Goal: Task Accomplishment & Management: Complete application form

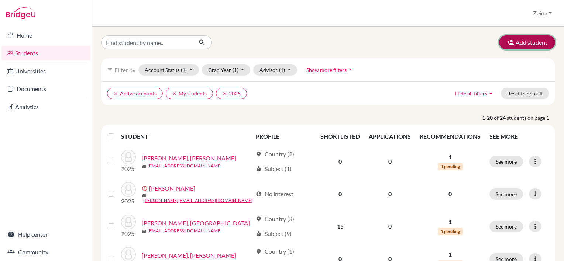
click at [527, 44] on button "Add student" at bounding box center [527, 42] width 56 height 14
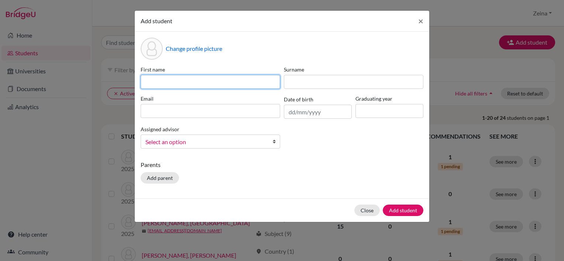
click at [202, 82] on input at bounding box center [211, 82] width 140 height 14
type input "b"
type input "Benyamin"
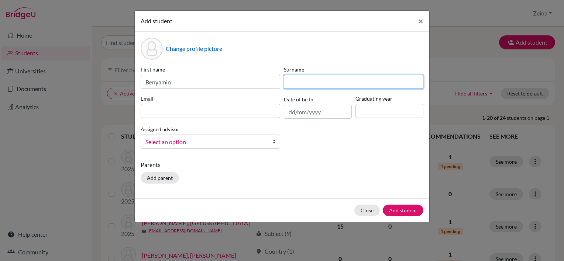
click at [289, 87] on input at bounding box center [354, 82] width 140 height 14
type input "Ziarini"
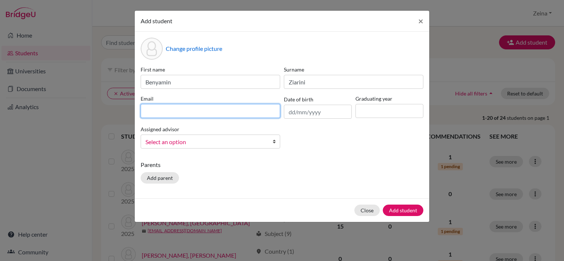
click at [229, 106] on input at bounding box center [211, 111] width 140 height 14
type input "benyamin2027@students.tws-rak.org"
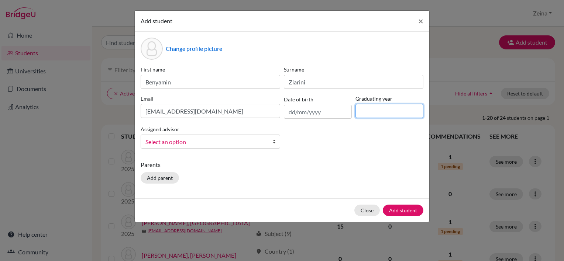
click at [381, 110] on input at bounding box center [389, 111] width 68 height 14
type input "2027"
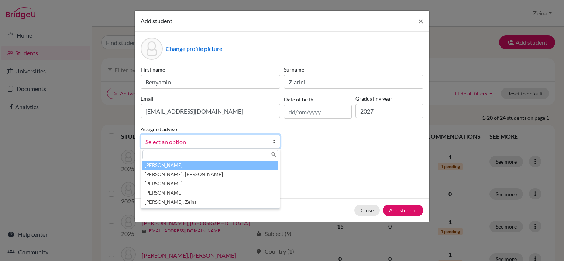
click at [259, 140] on span "Select an option" at bounding box center [205, 142] width 120 height 10
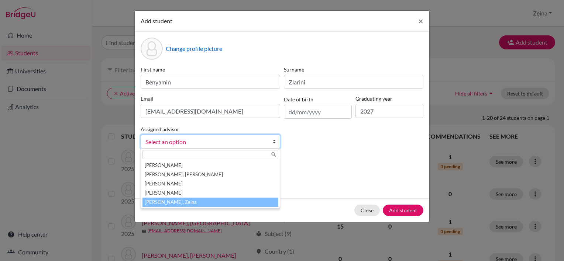
click at [192, 199] on li "Shahrour, Zeina" at bounding box center [210, 202] width 136 height 9
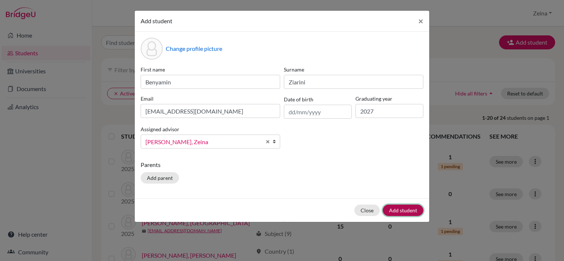
click at [408, 208] on button "Add student" at bounding box center [403, 210] width 41 height 11
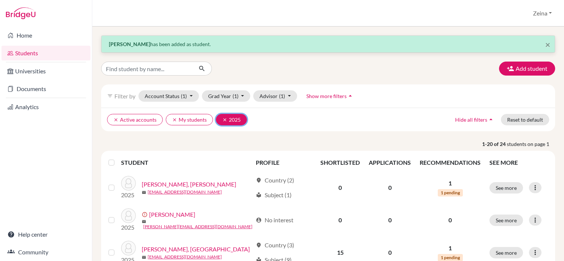
click at [223, 118] on icon "clear" at bounding box center [224, 119] width 5 height 5
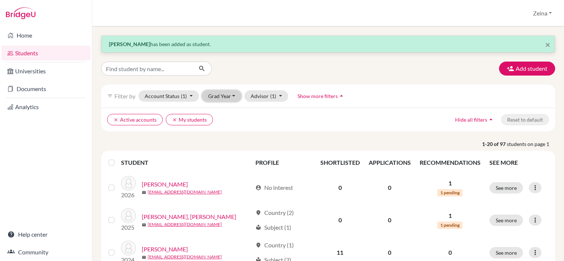
click at [235, 98] on button "Grad Year" at bounding box center [222, 95] width 40 height 11
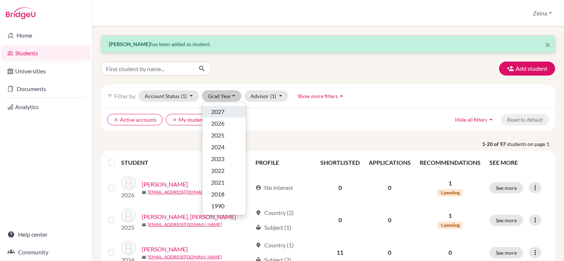
click at [227, 115] on div "2027" at bounding box center [224, 111] width 26 height 9
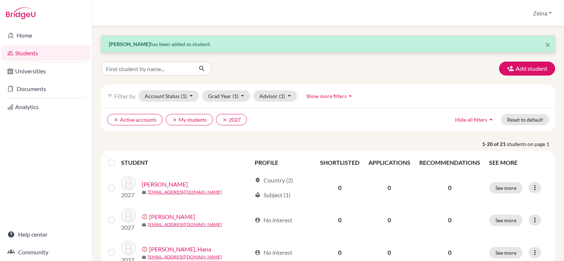
click at [19, 56] on link "Students" at bounding box center [45, 53] width 89 height 15
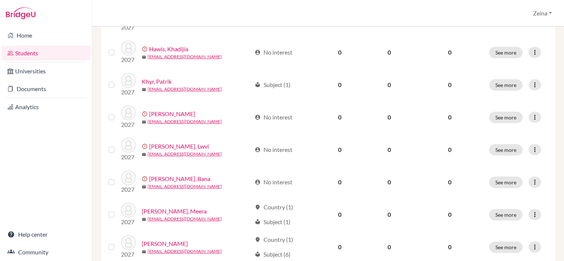
scroll to position [582, 0]
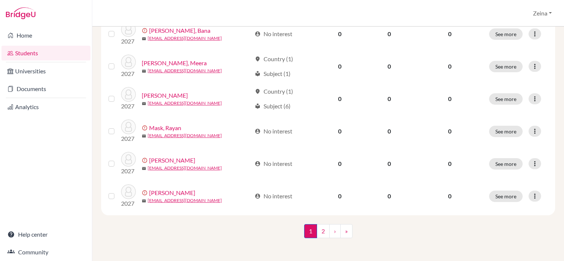
click at [258, 238] on div "1 (current) 2 › »" at bounding box center [328, 238] width 465 height 29
click at [325, 226] on link "2" at bounding box center [323, 231] width 13 height 14
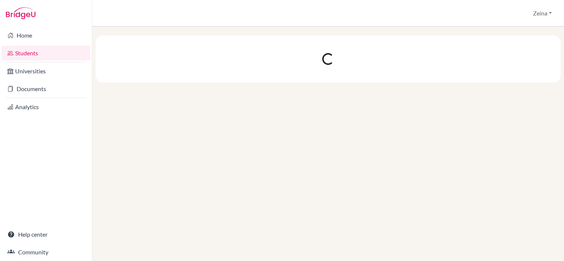
scroll to position [0, 0]
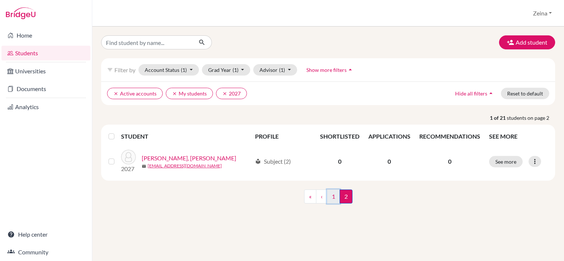
click at [334, 196] on link "1" at bounding box center [333, 197] width 13 height 14
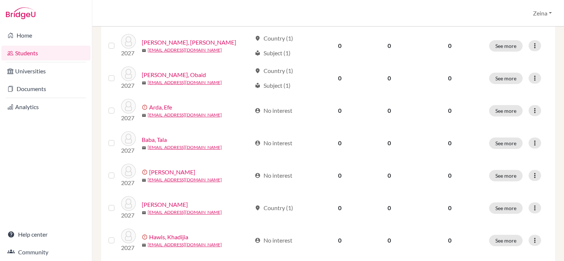
scroll to position [247, 0]
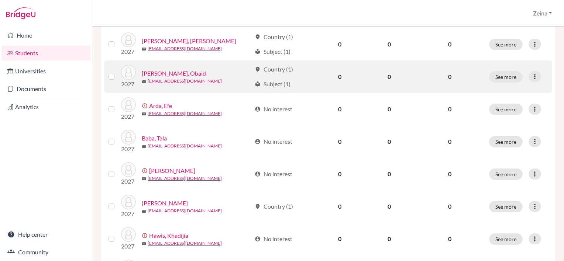
click at [149, 75] on link "[PERSON_NAME], Obaid" at bounding box center [174, 73] width 64 height 9
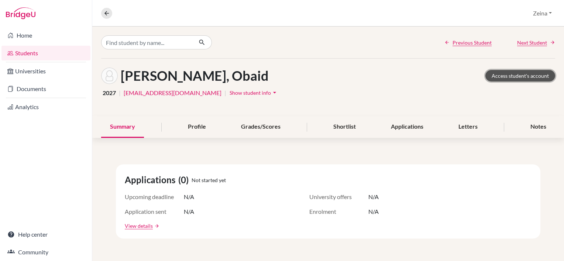
click at [502, 81] on link "Access student's account" at bounding box center [520, 75] width 70 height 11
click at [34, 59] on link "Students" at bounding box center [45, 53] width 89 height 15
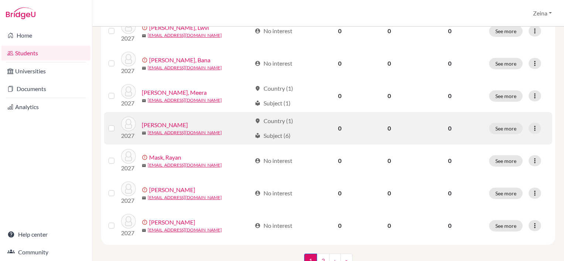
scroll to position [558, 0]
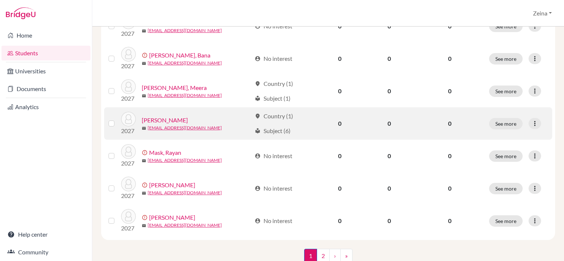
click at [162, 117] on link "[PERSON_NAME]" at bounding box center [165, 120] width 46 height 9
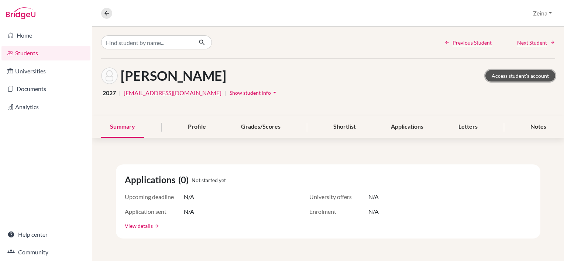
click at [522, 74] on link "Access student's account" at bounding box center [520, 75] width 70 height 11
click at [15, 49] on link "Students" at bounding box center [45, 53] width 89 height 15
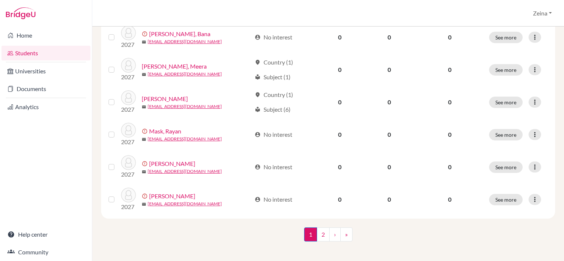
scroll to position [582, 0]
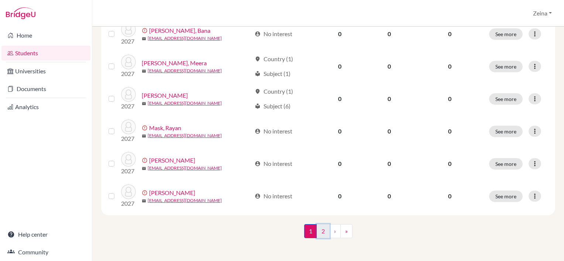
click at [317, 235] on link "2" at bounding box center [323, 231] width 13 height 14
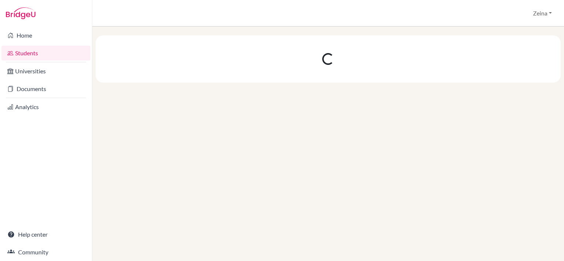
scroll to position [0, 0]
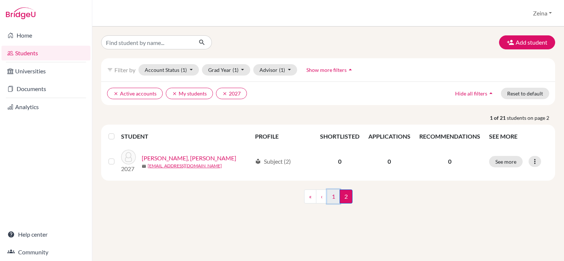
click at [334, 201] on link "1" at bounding box center [333, 197] width 13 height 14
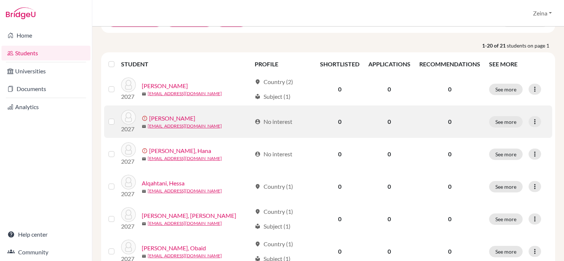
scroll to position [73, 0]
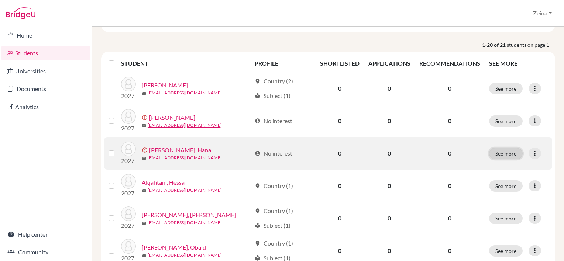
click at [509, 152] on button "See more" at bounding box center [506, 153] width 34 height 11
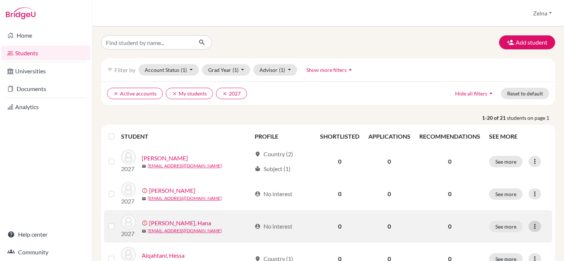
click at [531, 226] on icon at bounding box center [534, 226] width 7 height 7
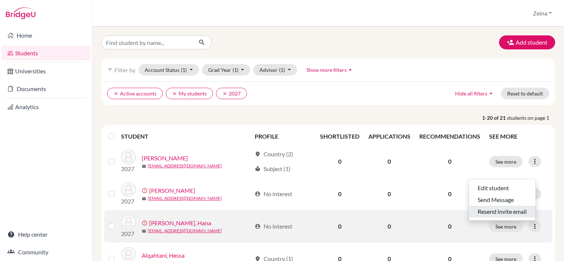
click at [500, 210] on button "Resend invite email" at bounding box center [502, 212] width 67 height 12
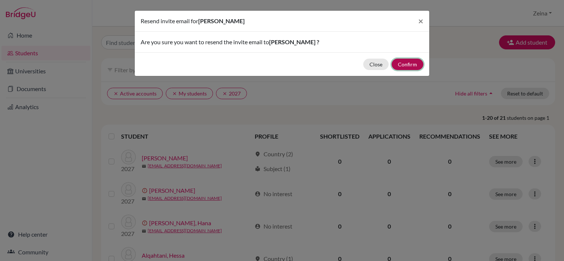
click at [413, 63] on button "Confirm" at bounding box center [408, 64] width 32 height 11
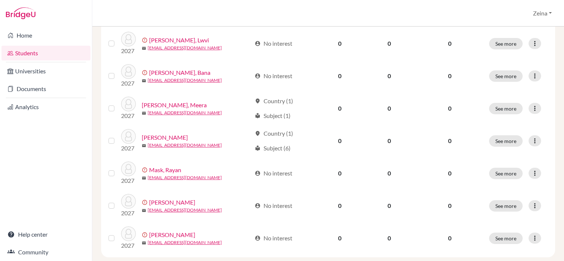
scroll to position [609, 0]
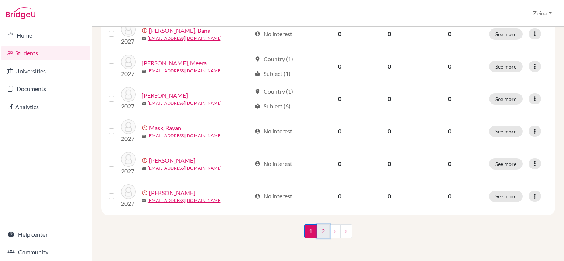
click at [323, 233] on link "2" at bounding box center [323, 231] width 13 height 14
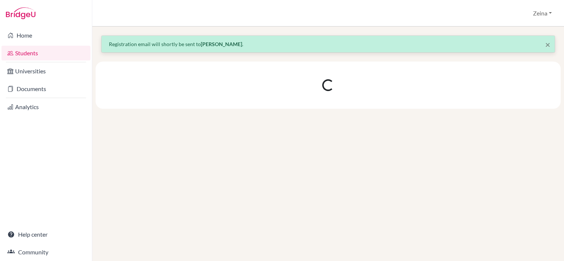
scroll to position [0, 0]
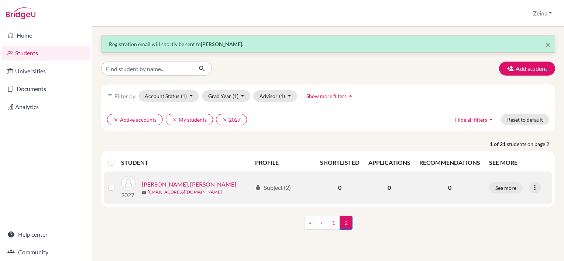
click at [172, 182] on link "[PERSON_NAME], [PERSON_NAME]" at bounding box center [189, 184] width 94 height 9
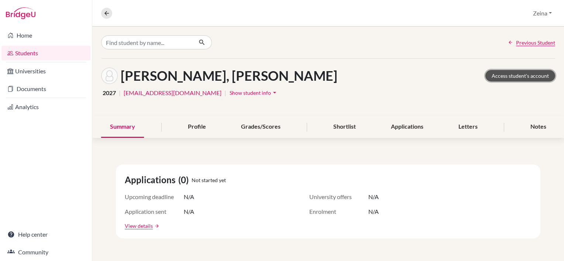
click at [511, 74] on link "Access student's account" at bounding box center [520, 75] width 70 height 11
click at [110, 15] on button at bounding box center [106, 13] width 11 height 11
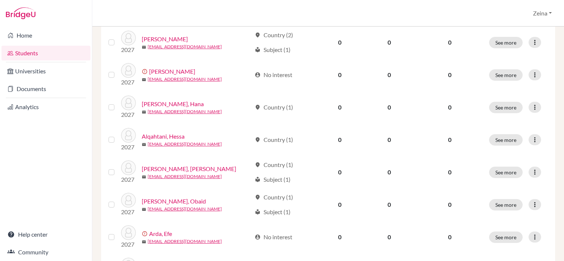
scroll to position [121, 0]
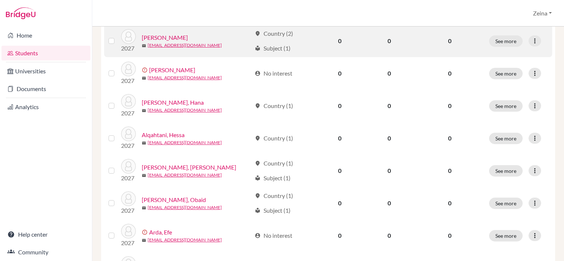
click at [177, 37] on link "Abou Mrad, Ralph" at bounding box center [165, 37] width 46 height 9
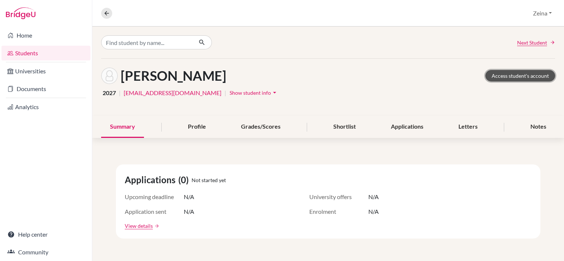
click at [515, 77] on link "Access student's account" at bounding box center [520, 75] width 70 height 11
click at [24, 59] on link "Students" at bounding box center [45, 53] width 89 height 15
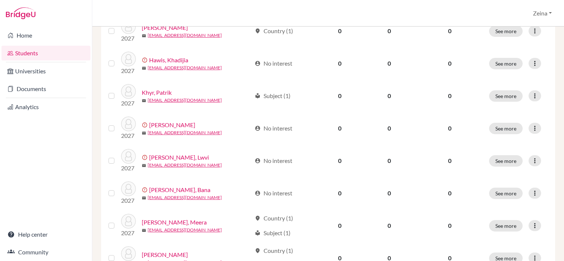
scroll to position [428, 0]
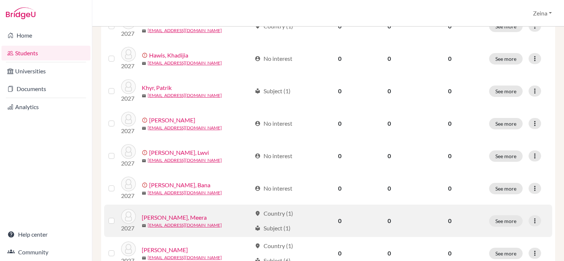
click at [171, 217] on link "Mahmoud, Meera" at bounding box center [174, 217] width 65 height 9
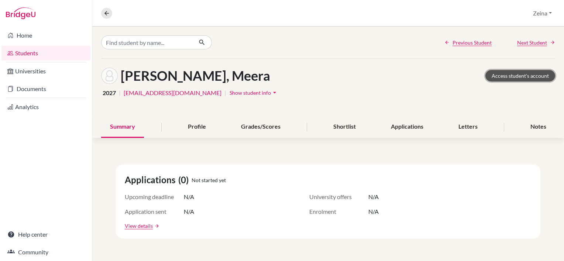
click at [516, 75] on link "Access student's account" at bounding box center [520, 75] width 70 height 11
drag, startPoint x: 25, startPoint y: 49, endPoint x: 19, endPoint y: 55, distance: 8.1
click at [19, 55] on link "Students" at bounding box center [45, 53] width 89 height 15
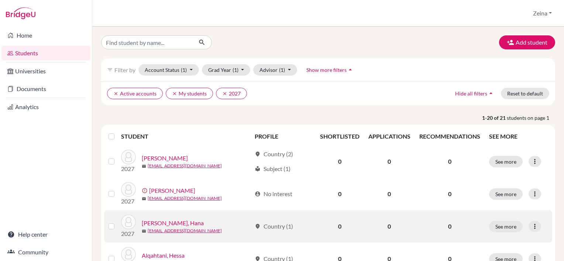
scroll to position [177, 0]
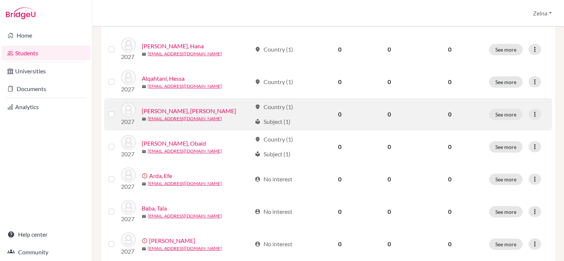
click at [175, 113] on link "[PERSON_NAME], [PERSON_NAME]" at bounding box center [189, 111] width 94 height 9
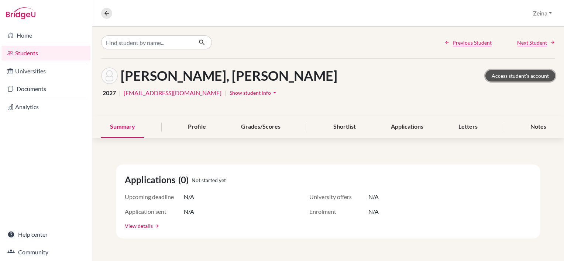
click at [514, 76] on link "Access student's account" at bounding box center [520, 75] width 70 height 11
